Goal: Task Accomplishment & Management: Use online tool/utility

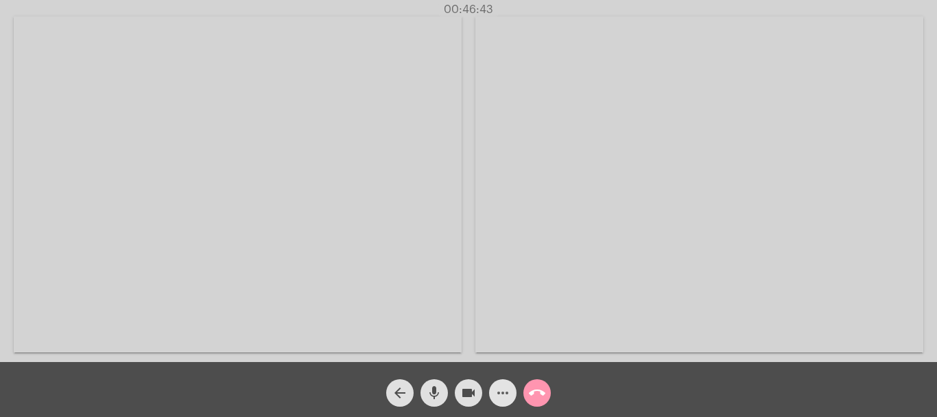
click at [505, 397] on mat-icon "more_horiz" at bounding box center [503, 392] width 16 height 16
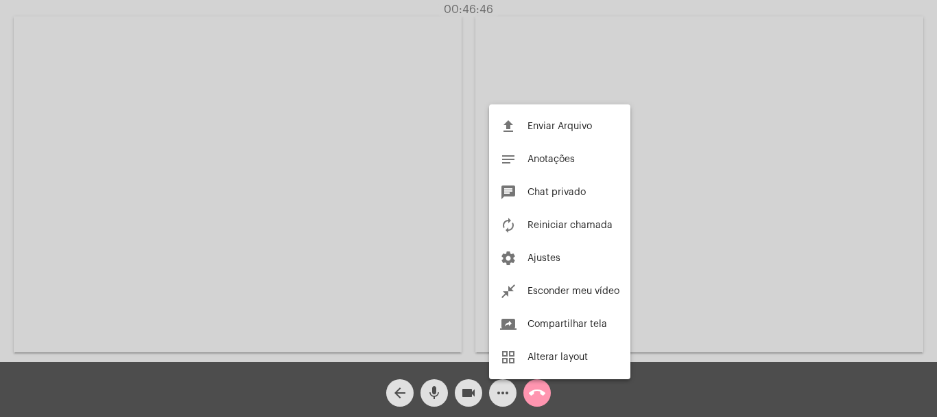
click at [398, 200] on div at bounding box center [468, 208] width 937 height 417
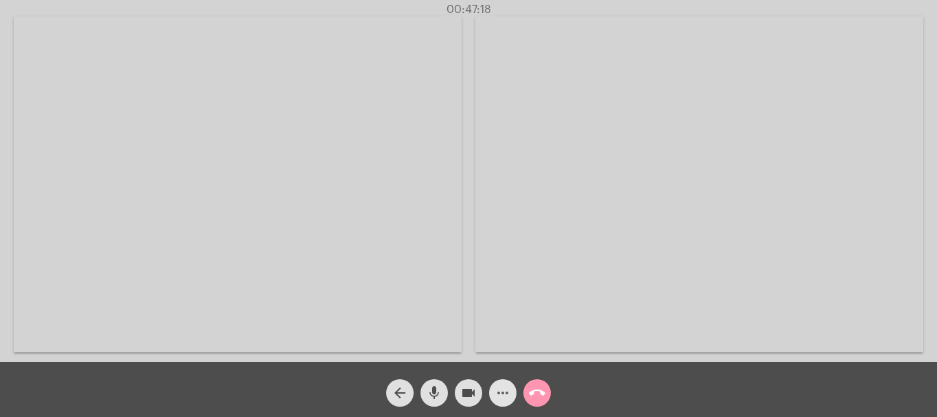
click at [502, 399] on mat-icon "more_horiz" at bounding box center [503, 392] width 16 height 16
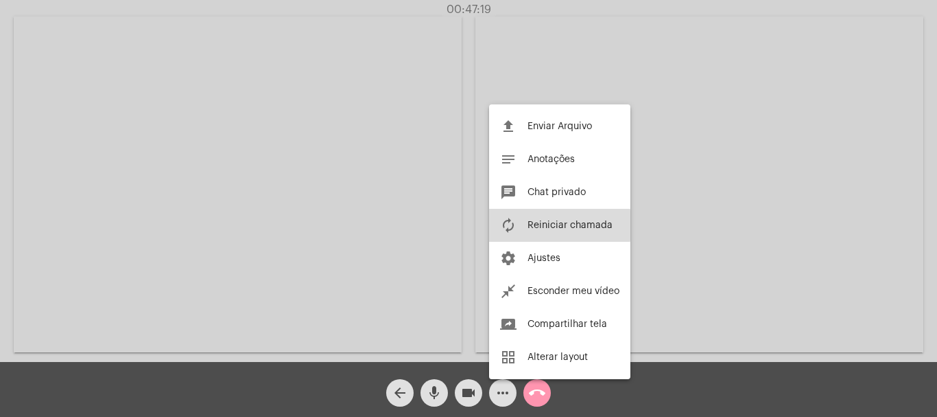
click at [546, 225] on span "Reiniciar chamada" at bounding box center [570, 225] width 85 height 10
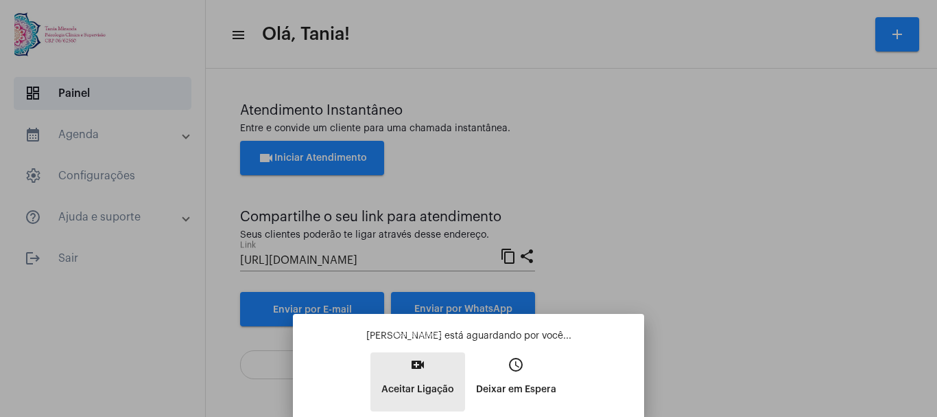
click at [414, 373] on mat-icon "video_call" at bounding box center [418, 364] width 16 height 16
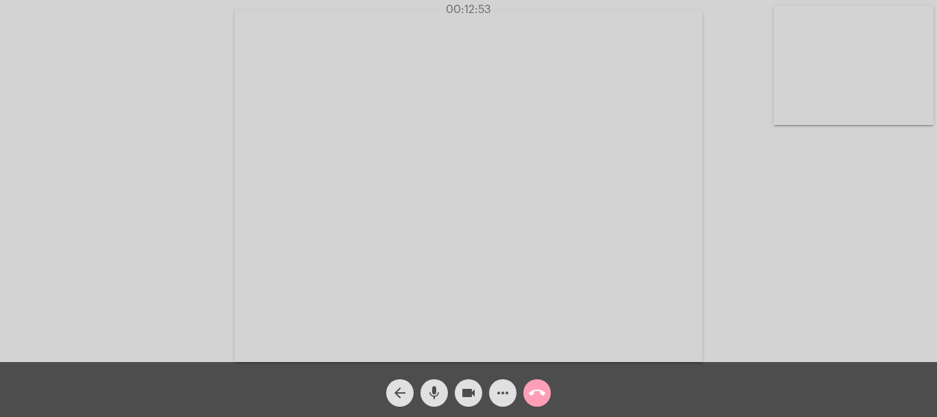
click at [541, 394] on mat-icon "call_end" at bounding box center [537, 392] width 16 height 16
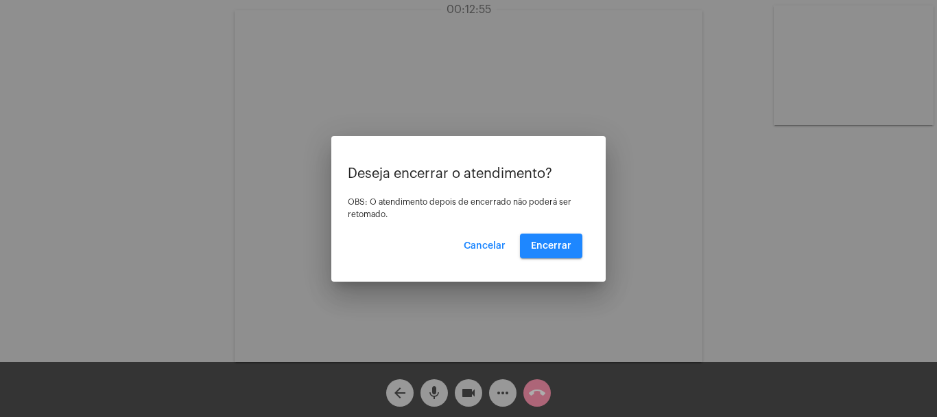
click at [548, 231] on div "Deseja encerrar o atendimento? OBS: O atendimento depois de encerrado não poder…" at bounding box center [469, 212] width 242 height 92
click at [546, 243] on span "Encerrar" at bounding box center [551, 246] width 40 height 10
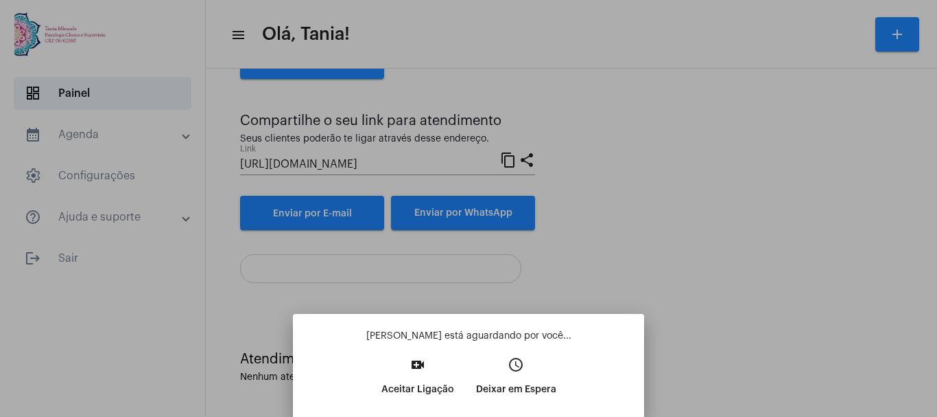
scroll to position [80, 0]
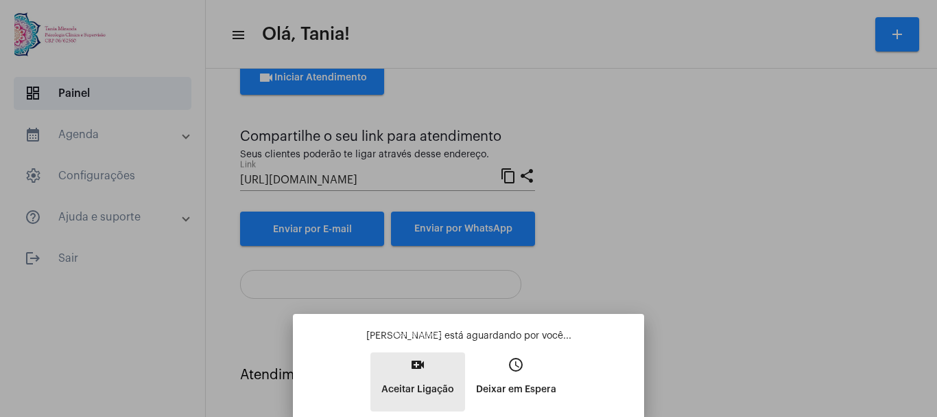
click at [410, 364] on mat-icon "video_call" at bounding box center [418, 364] width 16 height 16
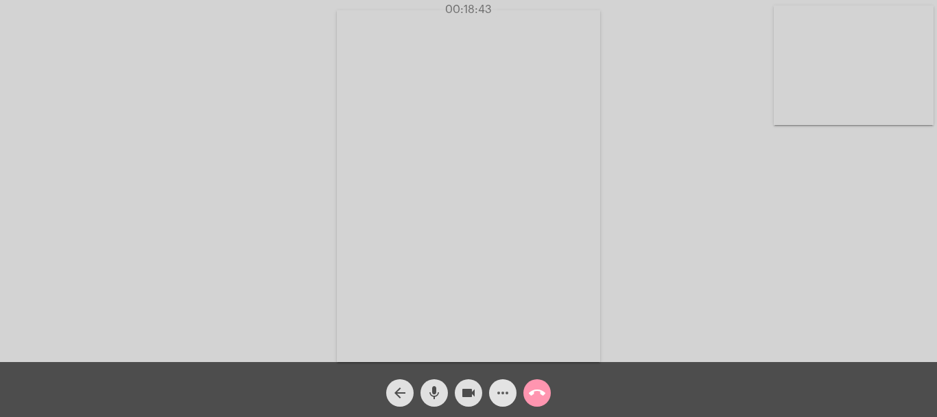
click at [508, 390] on mat-icon "more_horiz" at bounding box center [503, 392] width 16 height 16
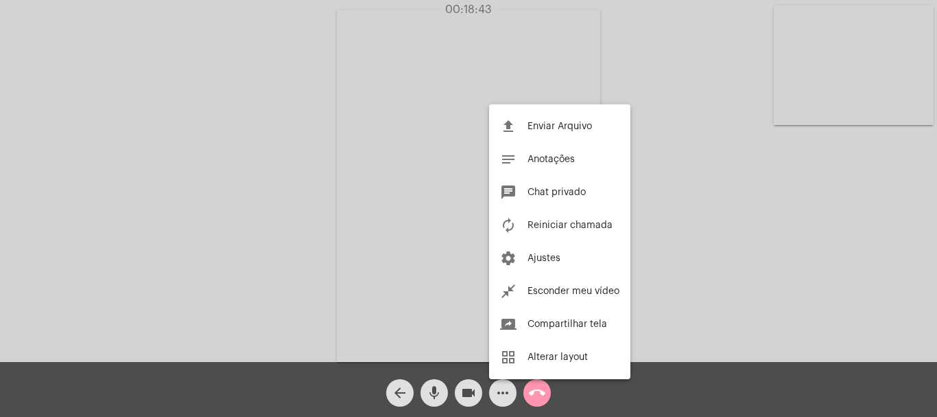
click at [508, 390] on div at bounding box center [468, 208] width 937 height 417
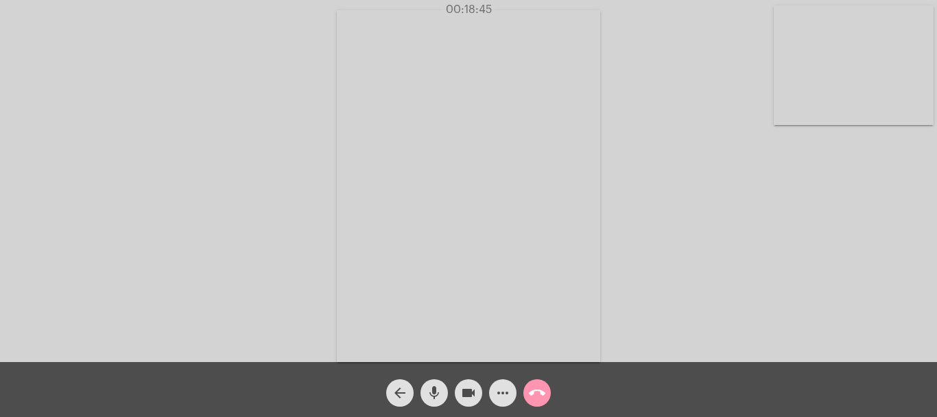
click at [508, 390] on mat-icon "more_horiz" at bounding box center [503, 392] width 16 height 16
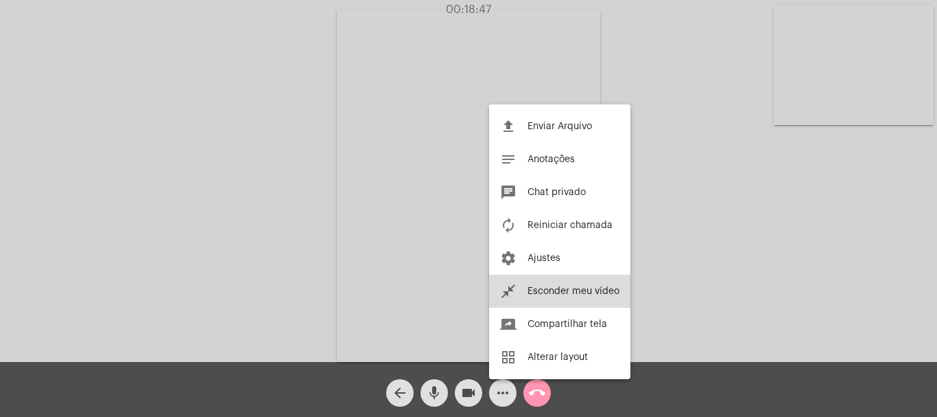
click at [561, 290] on span "Esconder meu vídeo" at bounding box center [574, 291] width 92 height 10
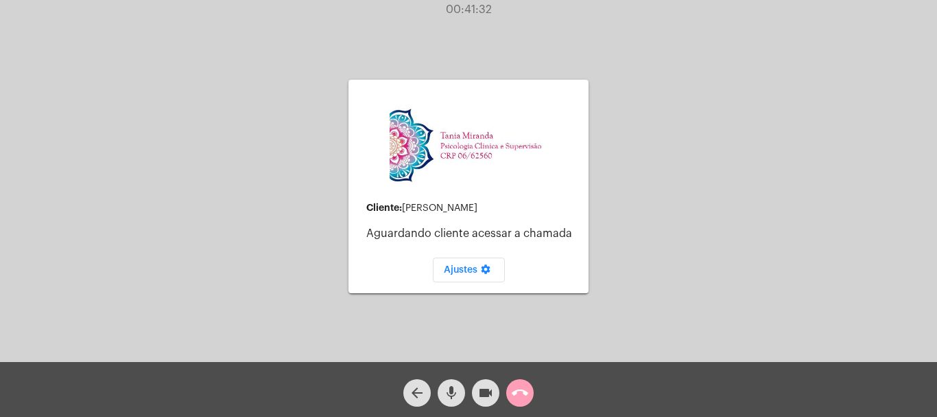
click at [519, 397] on mat-icon "call_end" at bounding box center [520, 392] width 16 height 16
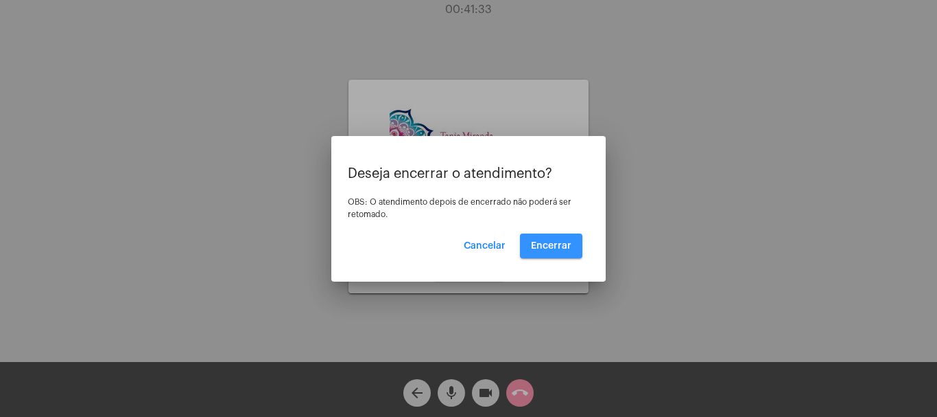
click at [557, 242] on span "Encerrar" at bounding box center [551, 246] width 40 height 10
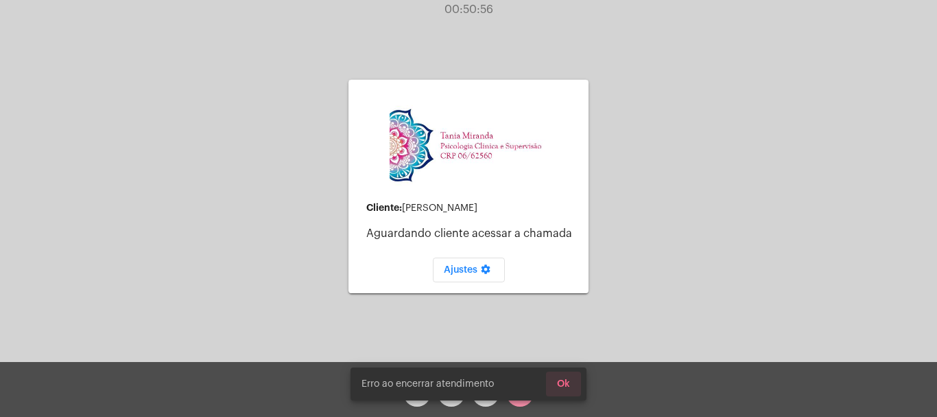
click at [563, 380] on span "Ok" at bounding box center [563, 384] width 13 height 10
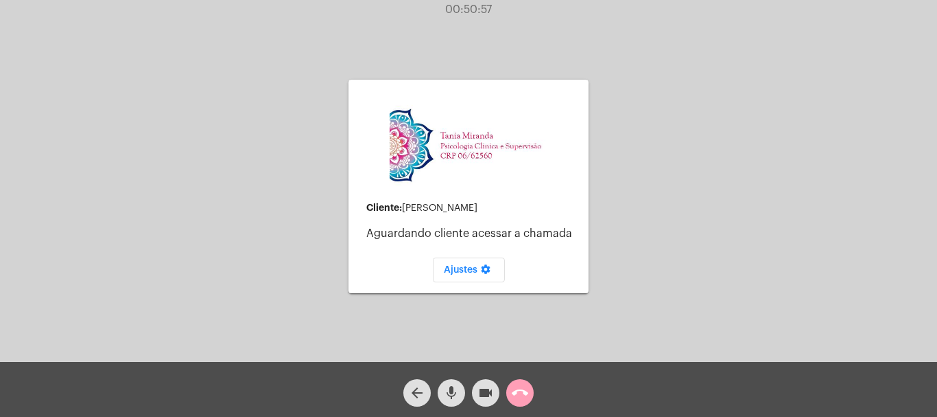
click at [524, 393] on mat-icon "call_end" at bounding box center [520, 392] width 16 height 16
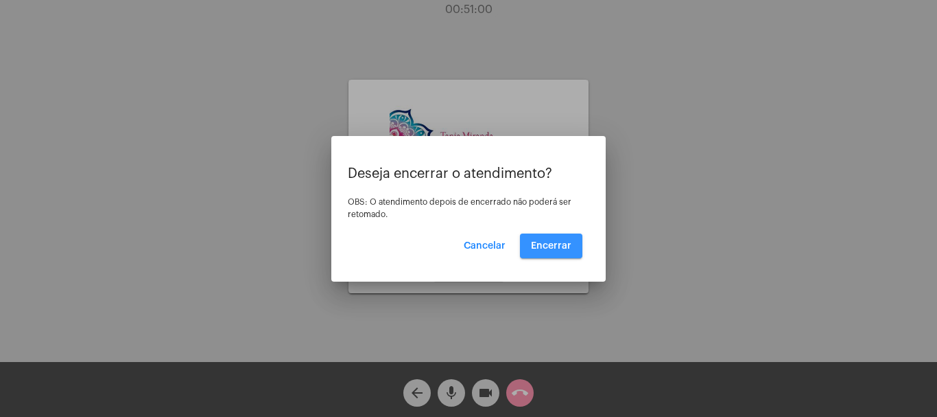
click at [550, 248] on span "Encerrar" at bounding box center [551, 246] width 40 height 10
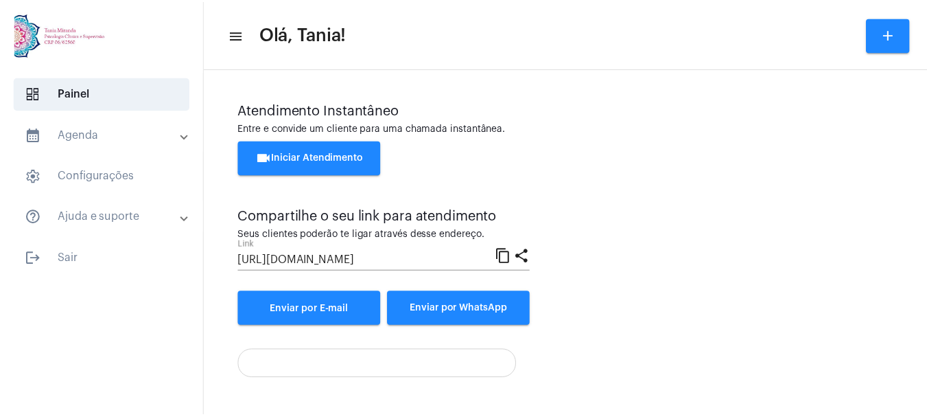
scroll to position [80, 0]
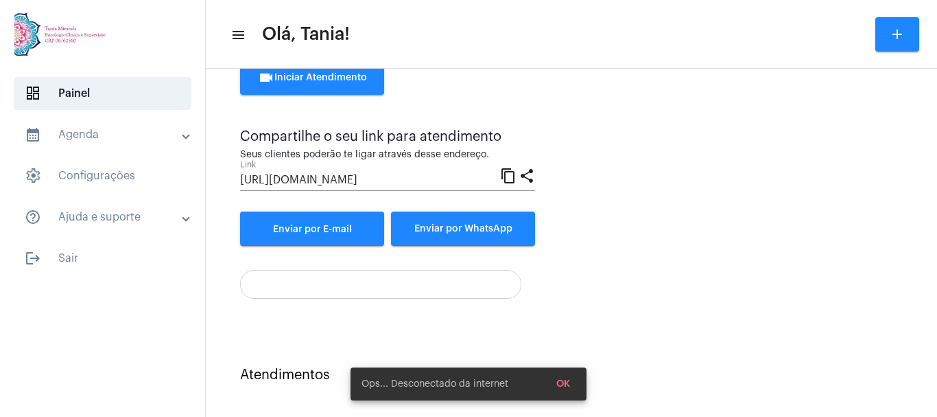
click at [563, 379] on span "OK" at bounding box center [564, 384] width 14 height 10
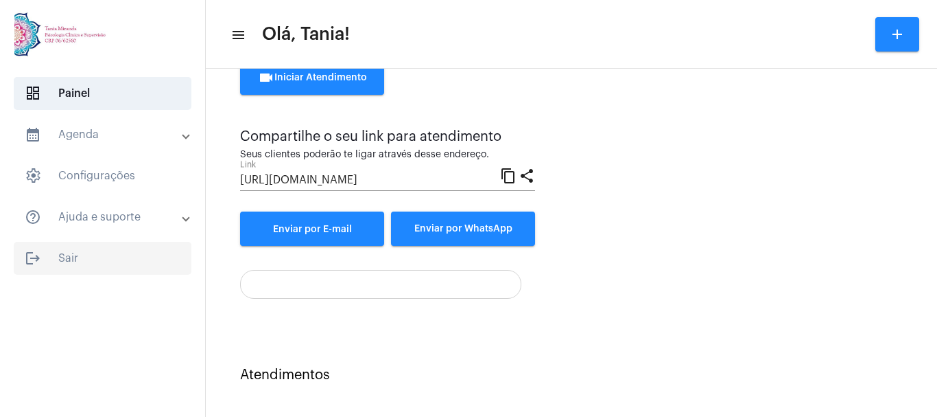
click at [65, 262] on span "logout Sair" at bounding box center [103, 258] width 178 height 33
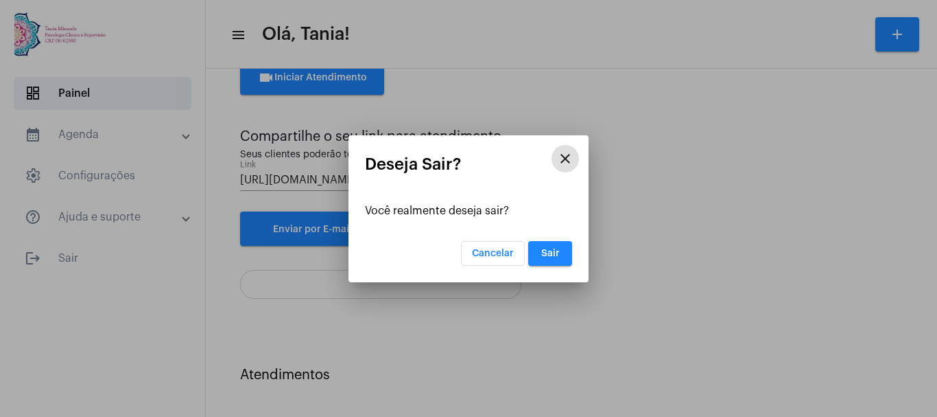
click at [554, 253] on span "Sair" at bounding box center [550, 253] width 19 height 10
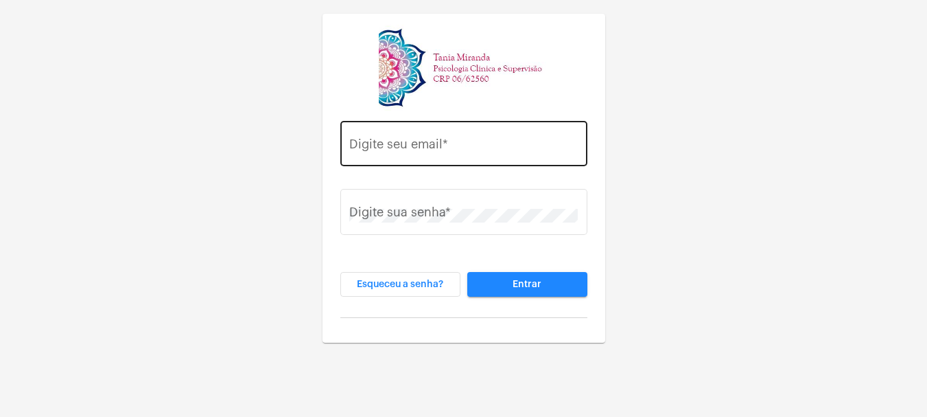
click at [414, 139] on div "Digite seu email *" at bounding box center [463, 141] width 229 height 49
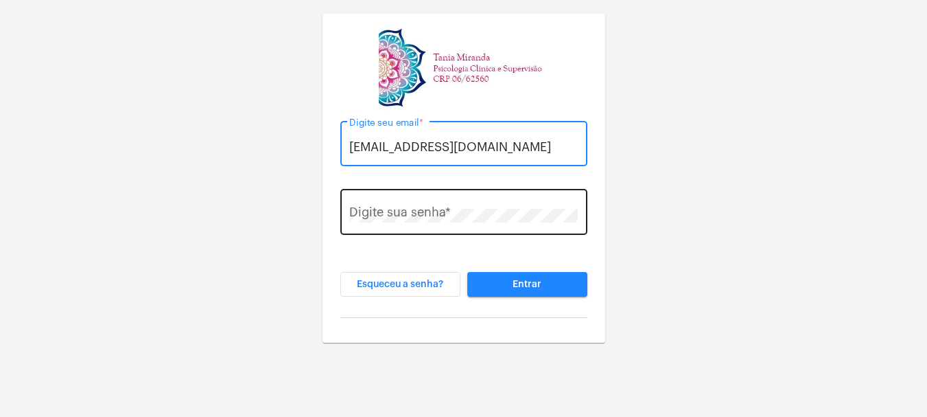
type input "tania@taniamiranda.com.br"
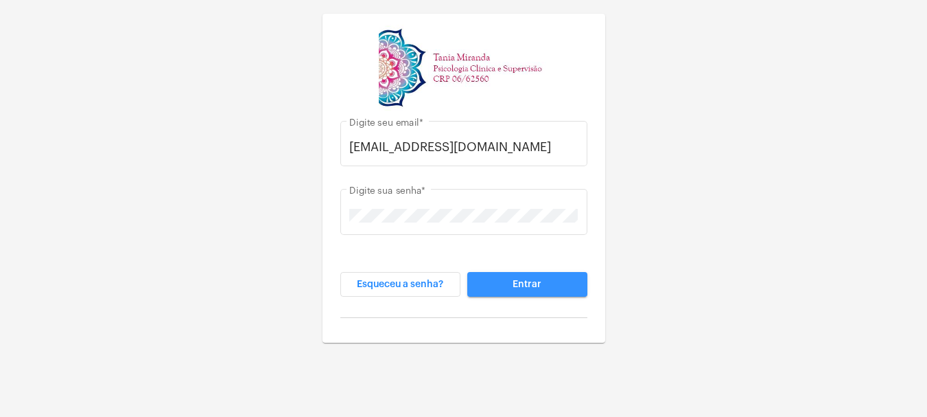
click at [510, 283] on button "Entrar" at bounding box center [527, 284] width 120 height 25
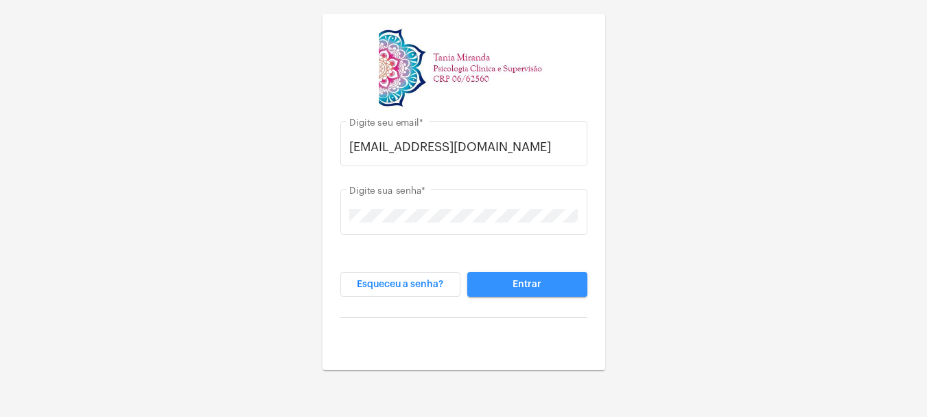
click at [510, 283] on button "Entrar" at bounding box center [527, 284] width 120 height 25
